Goal: Obtain resource: Obtain resource

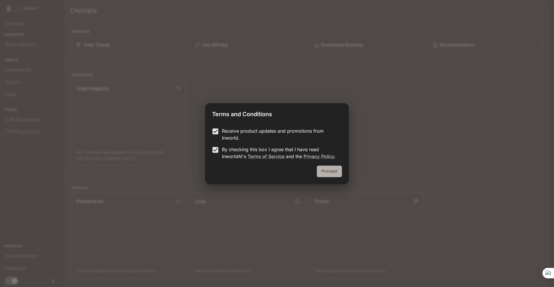
click at [325, 169] on button "Proceed" at bounding box center [329, 171] width 25 height 12
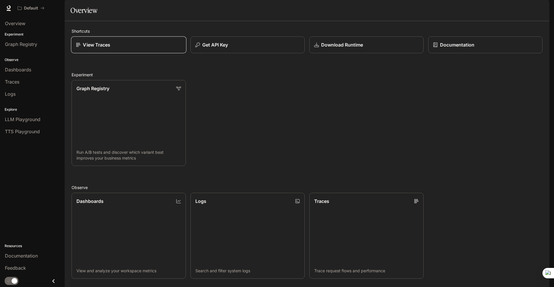
click at [138, 48] on div "View Traces" at bounding box center [129, 44] width 106 height 7
click at [234, 48] on div "Get API Key" at bounding box center [248, 44] width 106 height 7
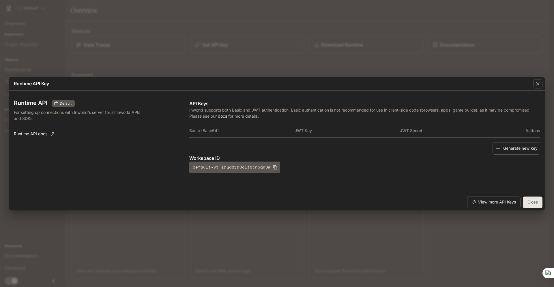
click at [435, 133] on th "JWT Secret" at bounding box center [452, 130] width 105 height 14
click at [262, 169] on button "default-vt_lryd8rr0oltbcnogn8w" at bounding box center [234, 167] width 91 height 12
